Goal: Task Accomplishment & Management: Manage account settings

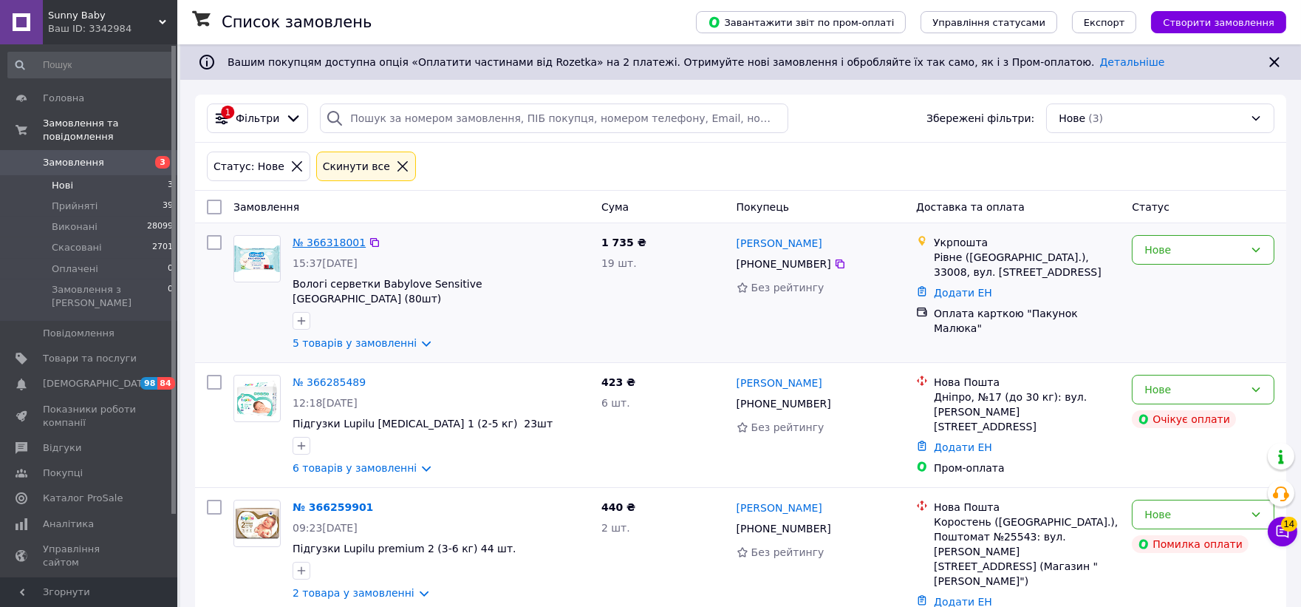
click at [320, 239] on link "№ 366318001" at bounding box center [329, 242] width 73 height 12
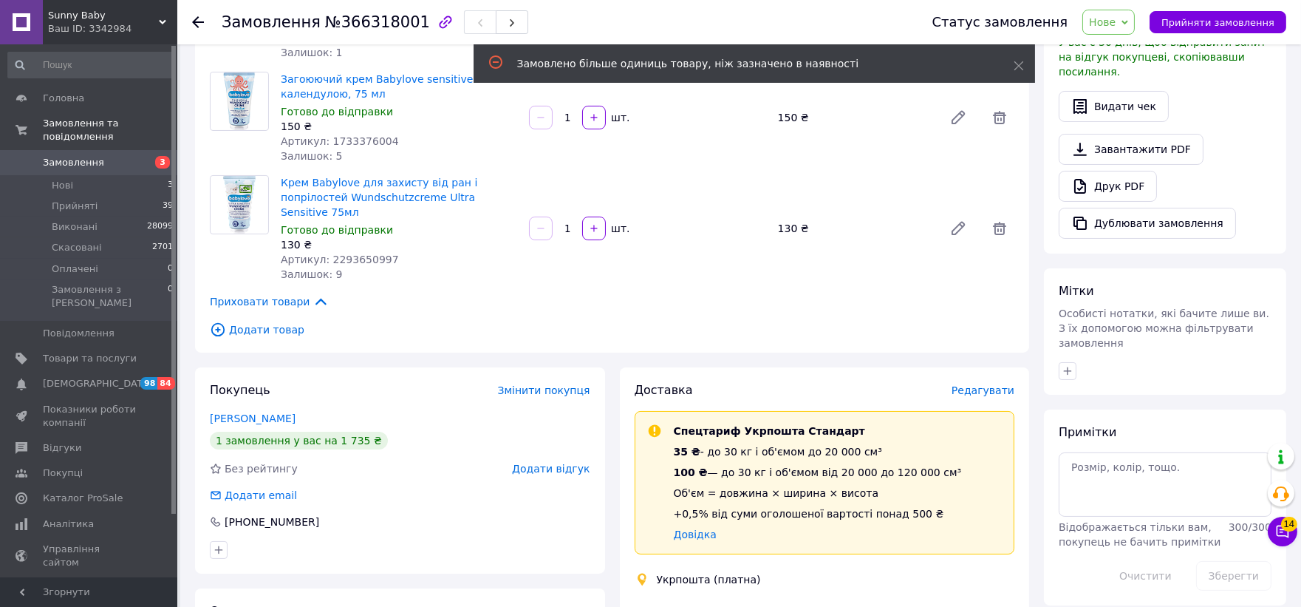
scroll to position [410, 0]
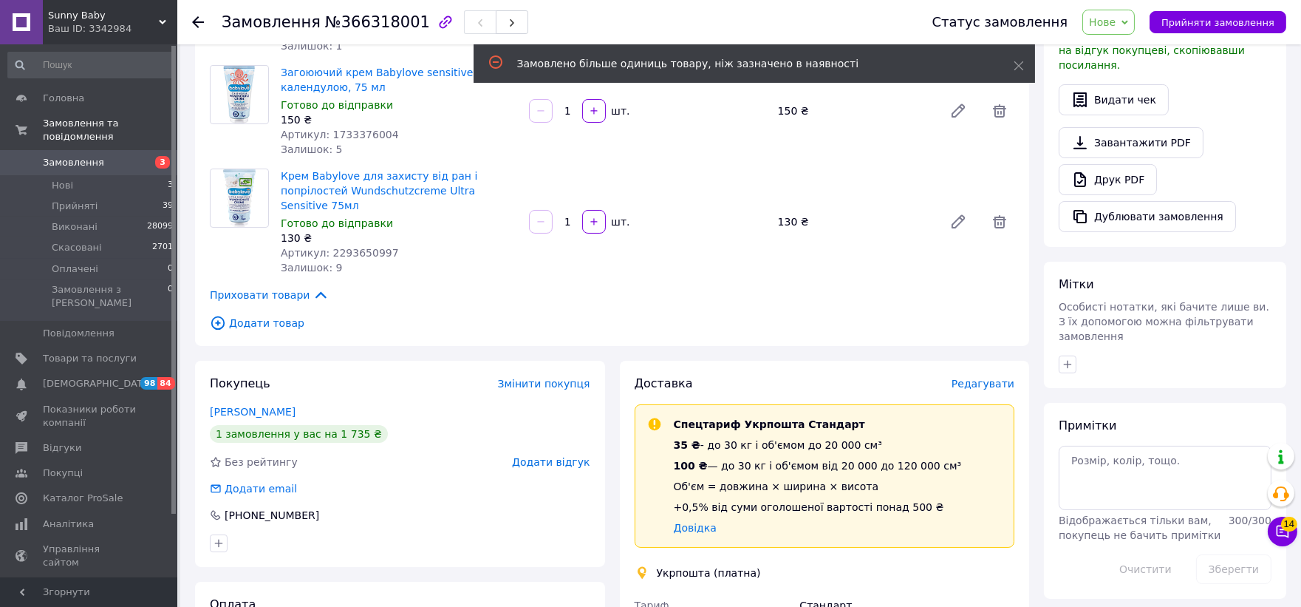
click at [277, 315] on span "Додати товар" at bounding box center [612, 323] width 805 height 16
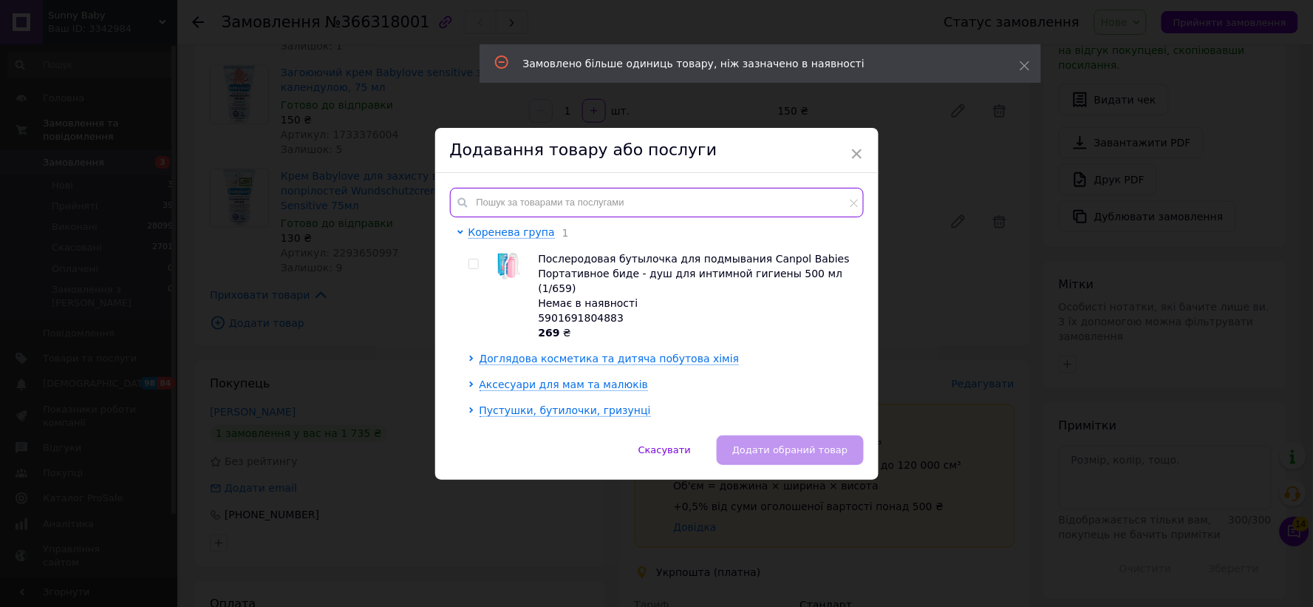
click at [564, 197] on input "text" at bounding box center [657, 203] width 414 height 30
paste input "Пустушка BIBS Colour Latex Anatomical (анатомічна) – Ivory 0-6 міс."
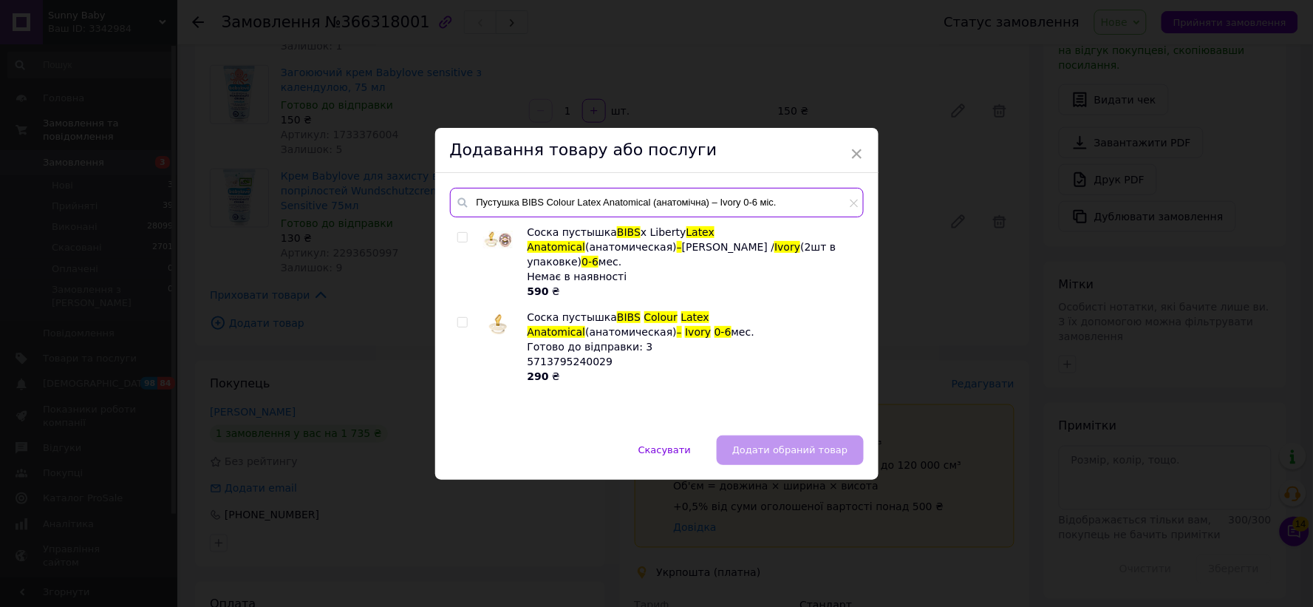
type input "Пустушка BIBS Colour Latex Anatomical (анатомічна) – Ivory 0-6 міс."
click at [457, 318] on input "checkbox" at bounding box center [462, 323] width 10 height 10
checkbox input "true"
click at [788, 445] on span "Додати обраний товар" at bounding box center [789, 449] width 115 height 11
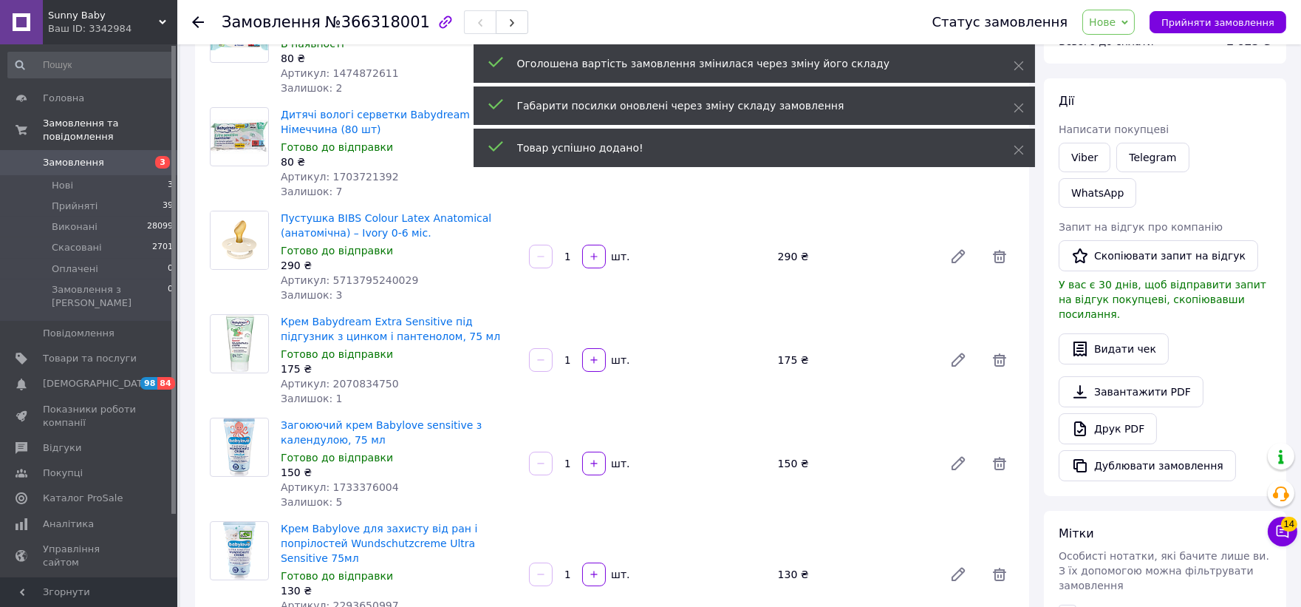
scroll to position [0, 0]
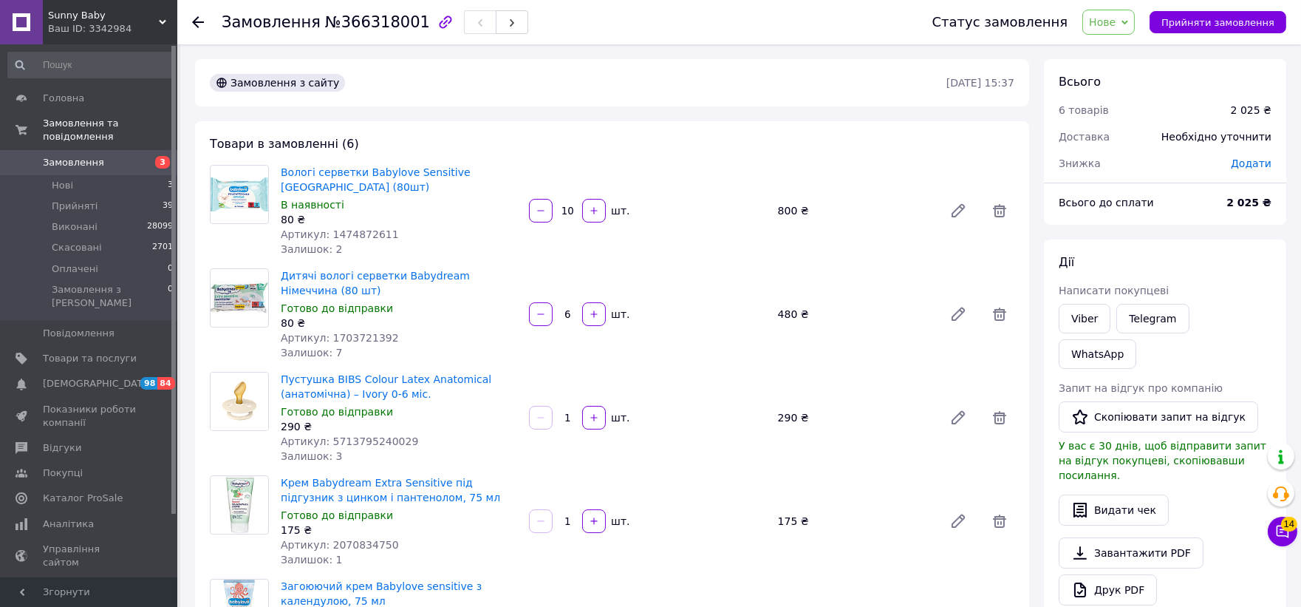
click at [197, 20] on icon at bounding box center [198, 22] width 12 height 12
